Goal: Transaction & Acquisition: Purchase product/service

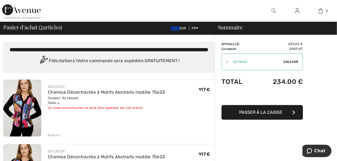
click at [50, 136] on div "Enlever" at bounding box center [54, 135] width 12 height 5
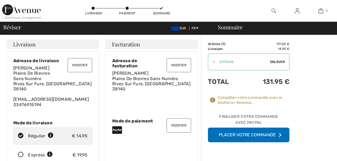
checkbox input "true"
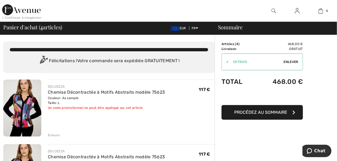
click at [58, 134] on div "Enlever" at bounding box center [54, 135] width 12 height 5
click at [55, 134] on div "Enlever" at bounding box center [54, 135] width 12 height 5
click at [57, 135] on div "Enlever" at bounding box center [54, 135] width 12 height 5
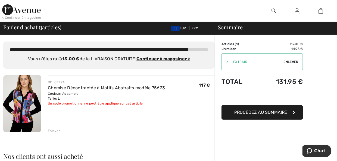
click at [293, 112] on icon "button" at bounding box center [294, 112] width 3 height 4
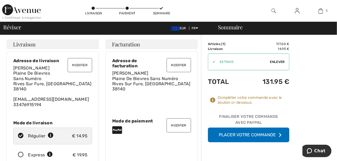
click at [240, 134] on button "Placer votre commande" at bounding box center [249, 135] width 82 height 15
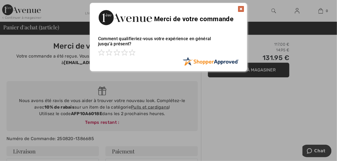
click at [240, 6] on img at bounding box center [241, 9] width 7 height 7
